Goal: Task Accomplishment & Management: Manage account settings

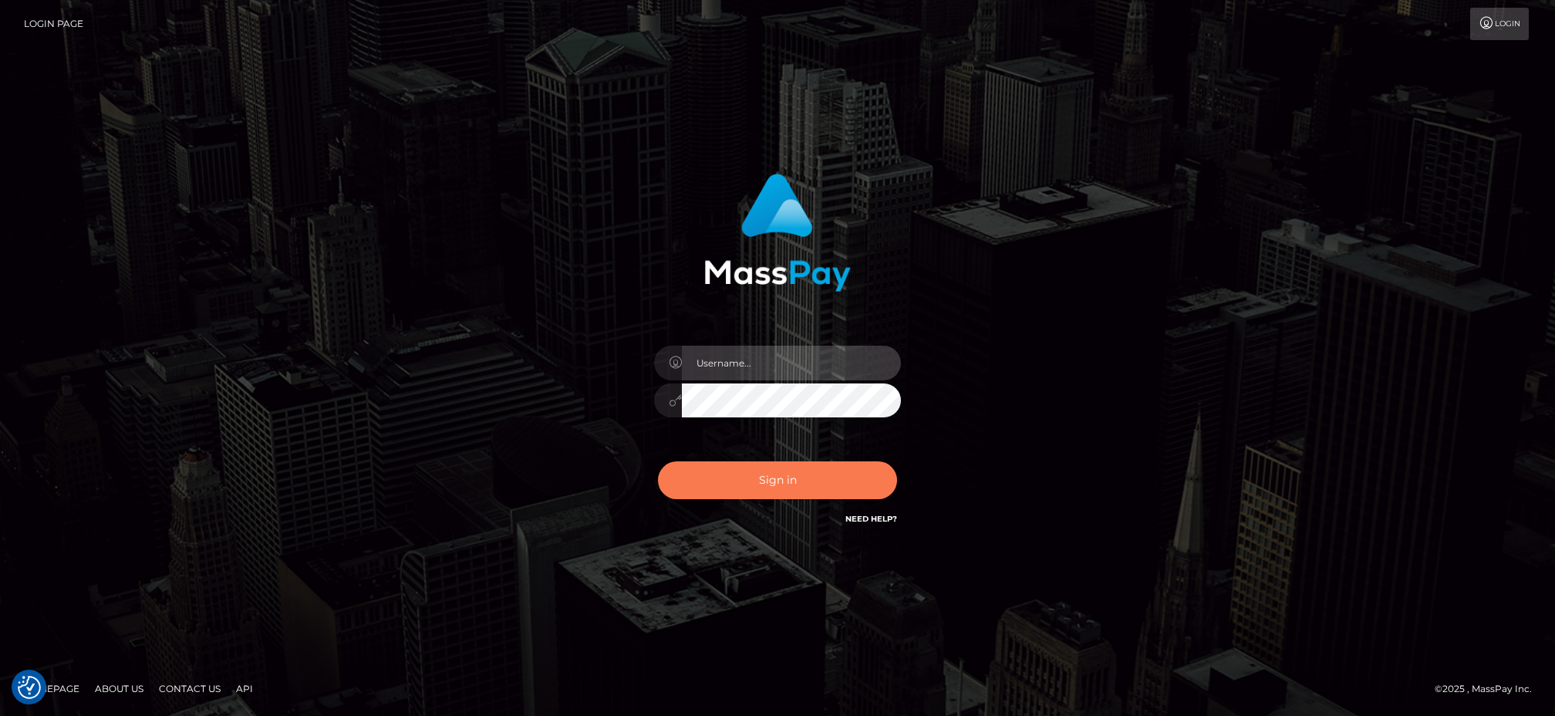
type input "[PERSON_NAME].B2"
click at [809, 473] on button "Sign in" at bounding box center [777, 480] width 239 height 38
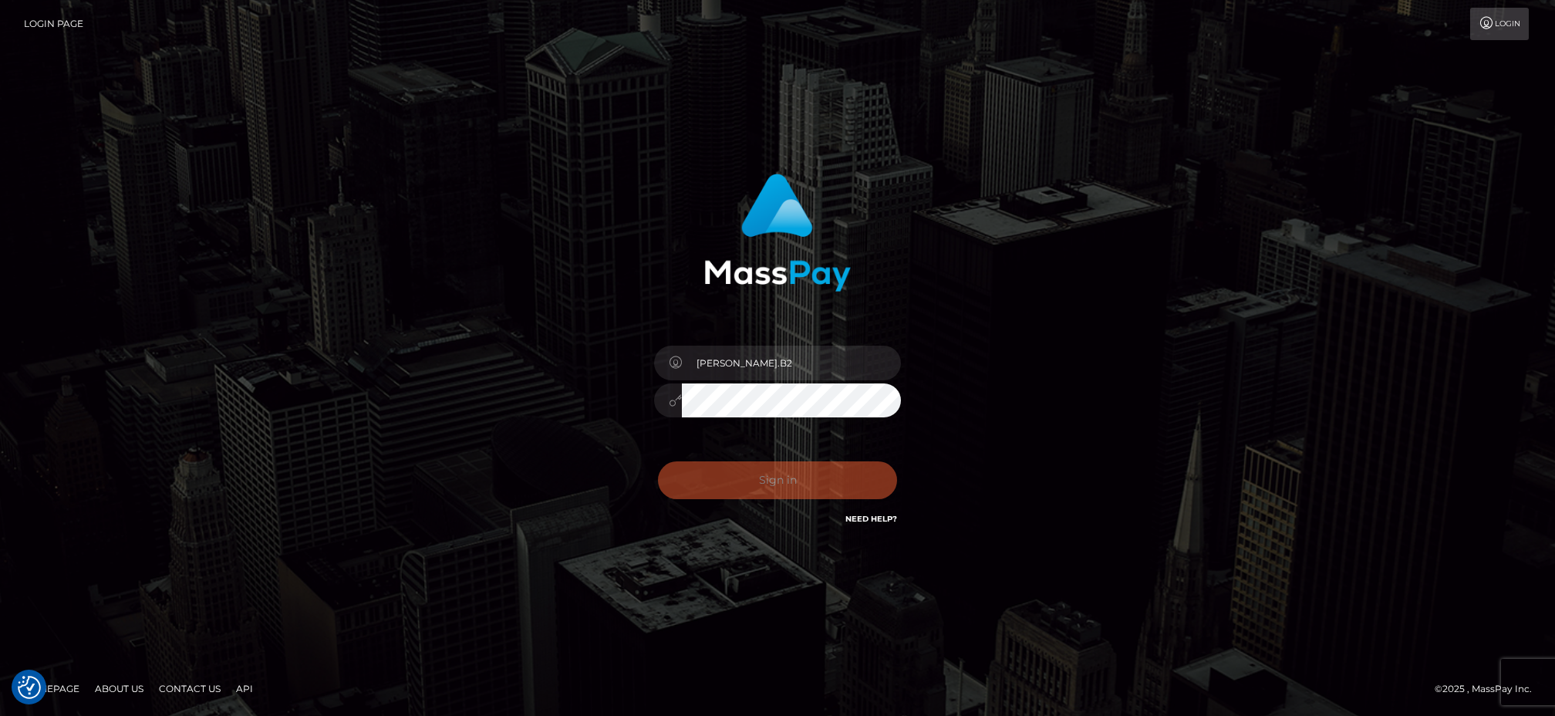
click at [798, 489] on div "Sign in Need Help?" at bounding box center [778, 486] width 270 height 69
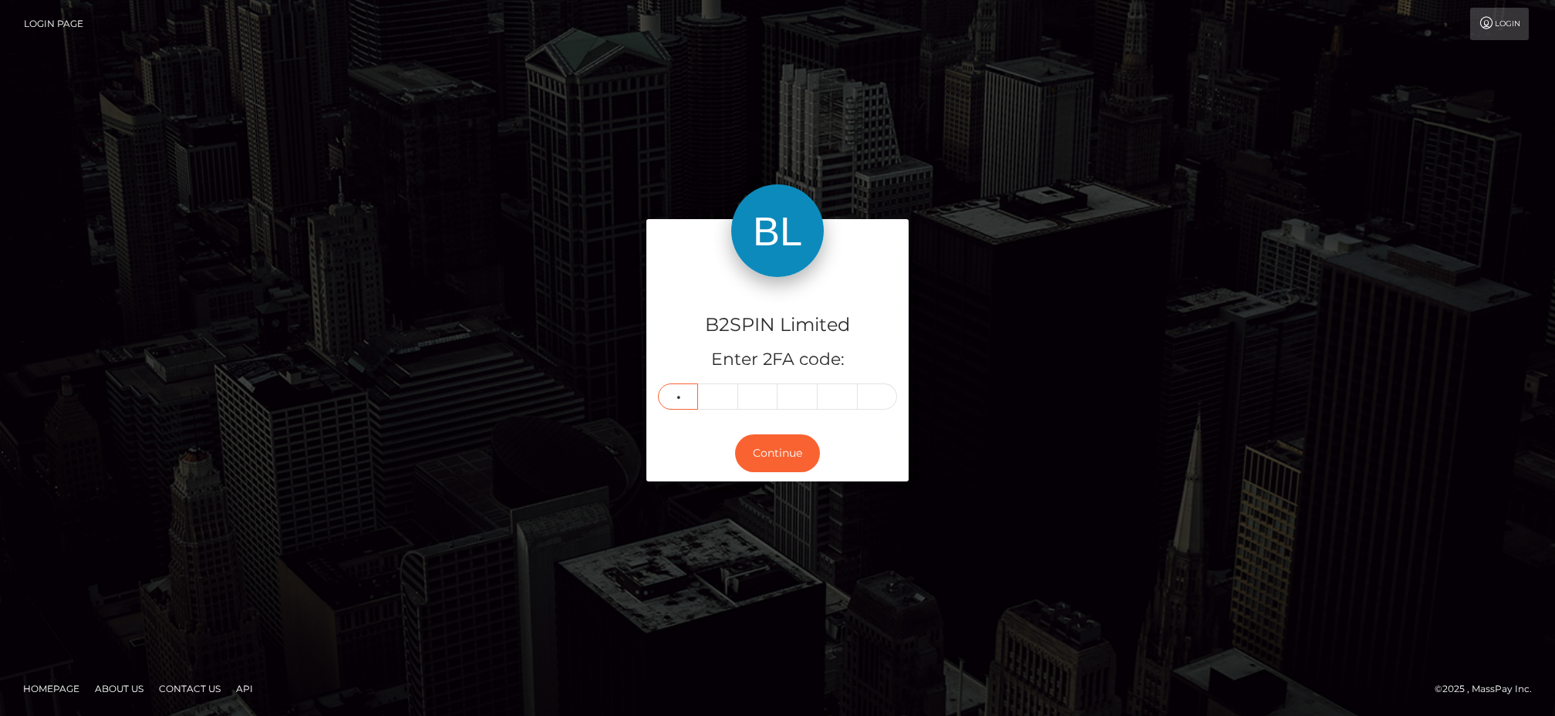
type input "5"
type input "1"
type input "2"
type input "3"
type input "5"
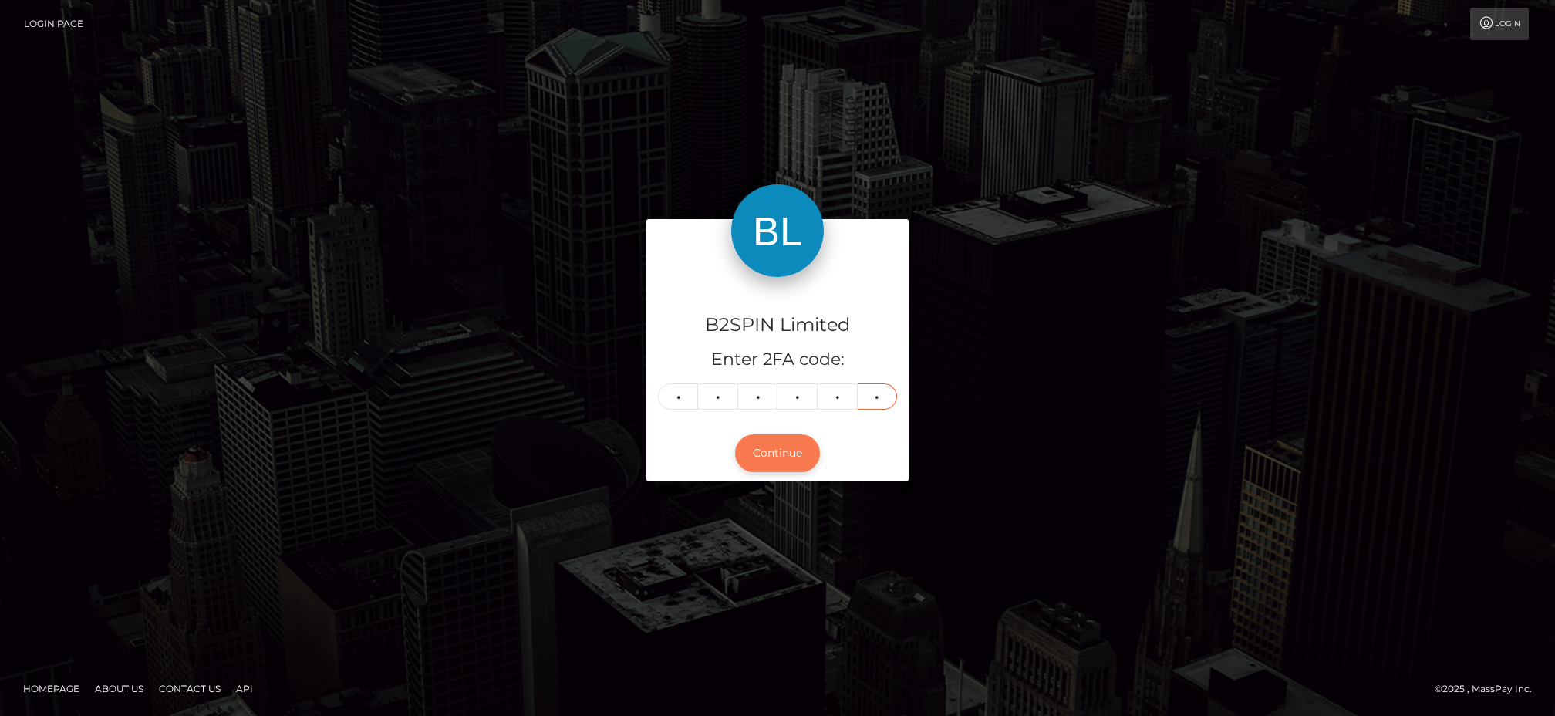
type input "3"
click at [783, 446] on button "Continue" at bounding box center [777, 453] width 85 height 38
click at [799, 448] on button "Continue" at bounding box center [777, 453] width 85 height 38
click at [800, 454] on button "Continue" at bounding box center [777, 453] width 85 height 38
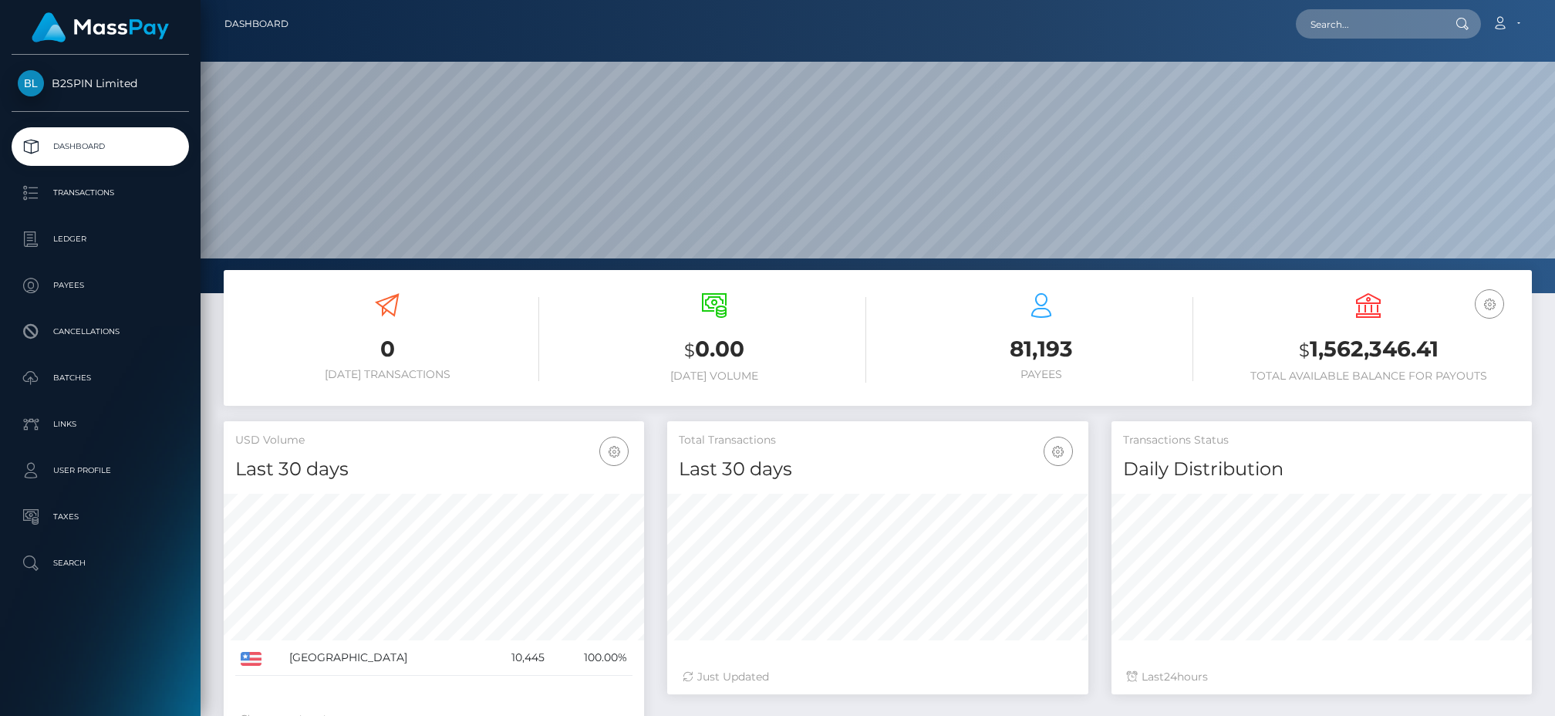
scroll to position [274, 420]
click at [72, 190] on p "Transactions" at bounding box center [100, 192] width 165 height 23
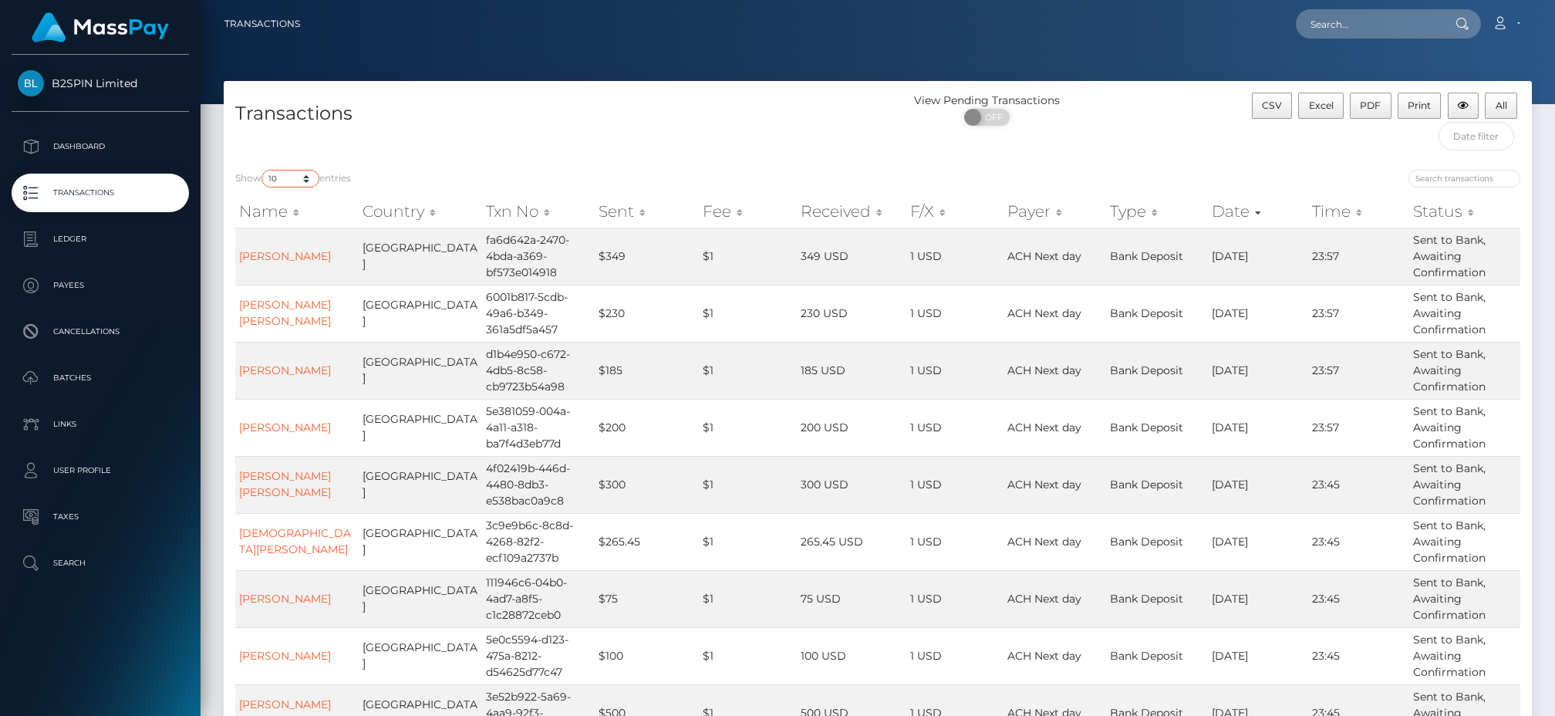
click at [295, 171] on select "10 25 50 100 250 500 1,000 3,500" at bounding box center [291, 179] width 58 height 18
select select "3500"
click at [263, 171] on select "10 25 50 100 250 500 1,000 3,500" at bounding box center [291, 179] width 58 height 18
click at [1505, 105] on span "All" at bounding box center [1502, 106] width 12 height 12
click at [1315, 102] on span "Excel" at bounding box center [1321, 106] width 25 height 12
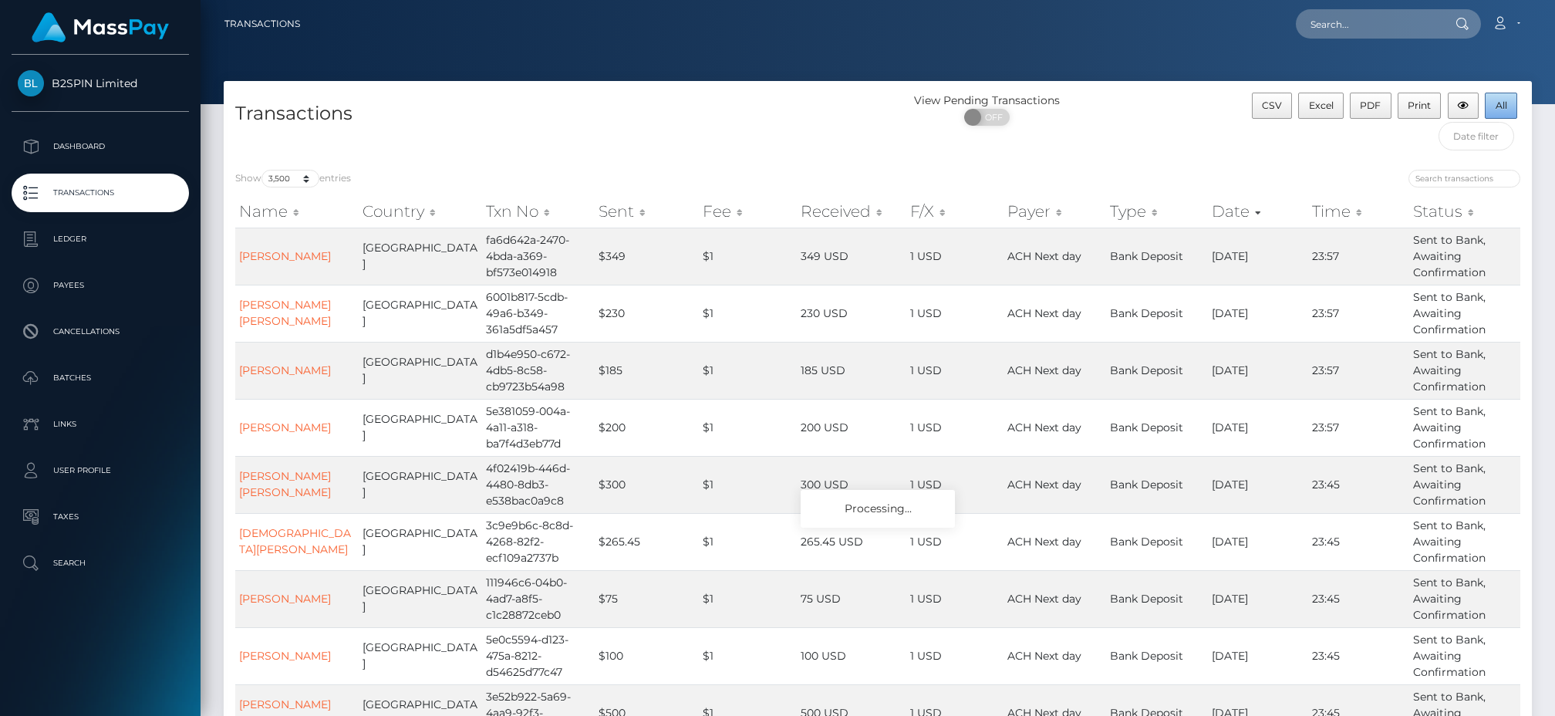
click at [1498, 106] on span "All" at bounding box center [1502, 106] width 12 height 12
click at [1473, 143] on input "text" at bounding box center [1477, 136] width 76 height 29
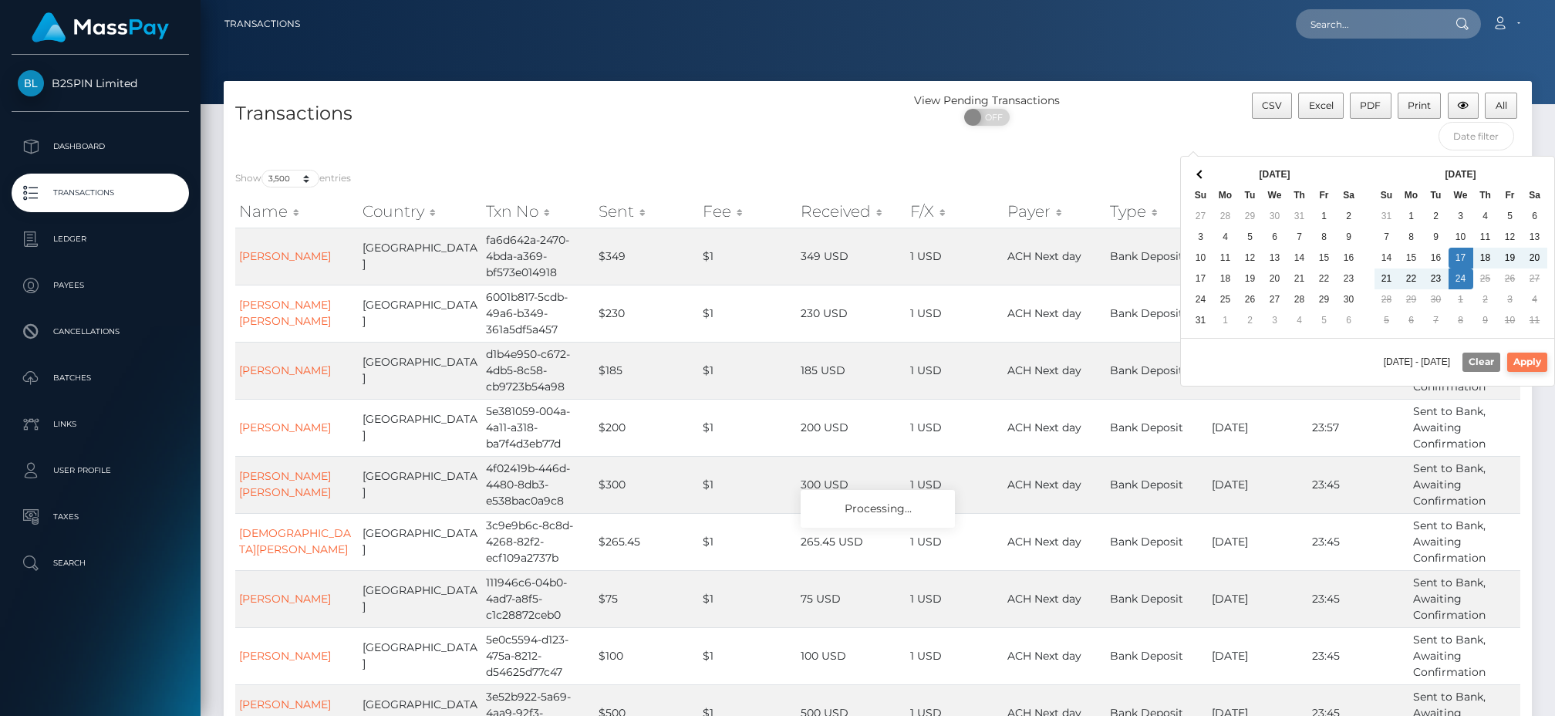
click at [1531, 359] on button "Apply" at bounding box center [1528, 362] width 40 height 19
type input "09/17/2025 - 09/24/2025"
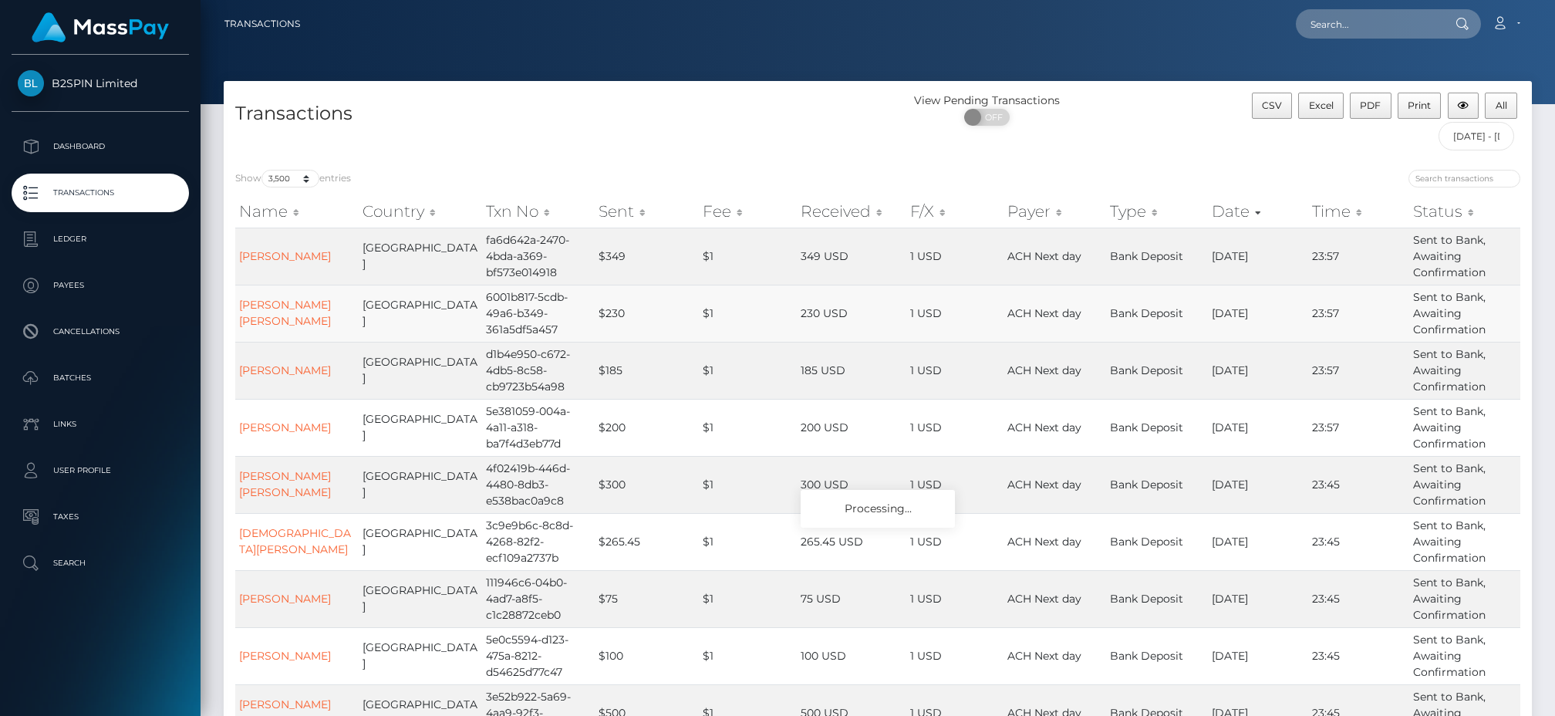
click at [1390, 338] on td "23:57" at bounding box center [1359, 313] width 101 height 57
click at [1508, 109] on button "All" at bounding box center [1501, 106] width 32 height 26
click at [846, 410] on td "200 USD" at bounding box center [853, 427] width 110 height 57
click at [1464, 210] on th "Status" at bounding box center [1465, 211] width 110 height 31
click at [1472, 214] on th "Status" at bounding box center [1465, 211] width 110 height 31
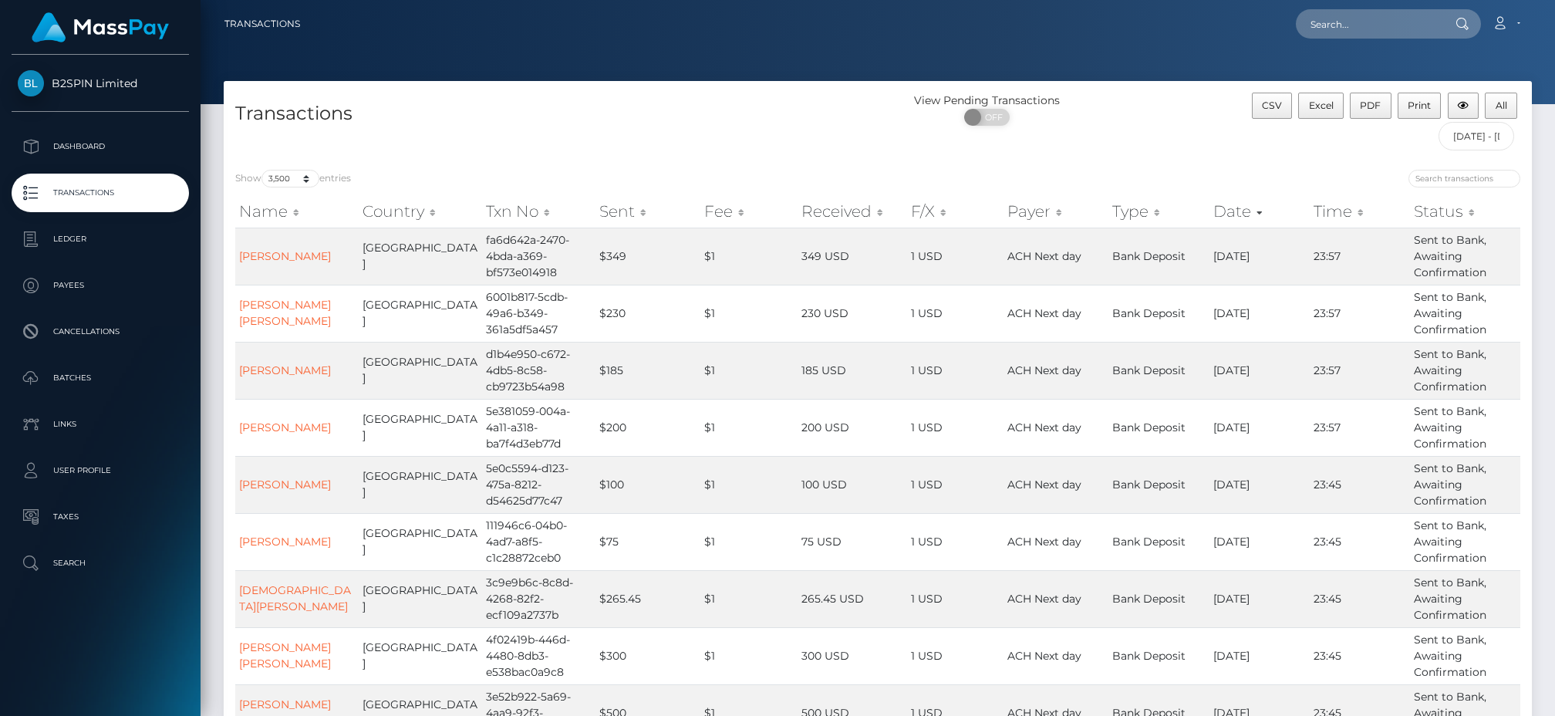
click at [1472, 214] on th "Status" at bounding box center [1465, 211] width 110 height 31
click at [1470, 214] on th "Status" at bounding box center [1465, 211] width 110 height 31
click at [1423, 210] on th "Status" at bounding box center [1465, 211] width 110 height 31
click at [1474, 211] on th "Status" at bounding box center [1465, 211] width 110 height 31
click at [1465, 211] on th "Status" at bounding box center [1465, 211] width 110 height 31
